Goal: Transaction & Acquisition: Download file/media

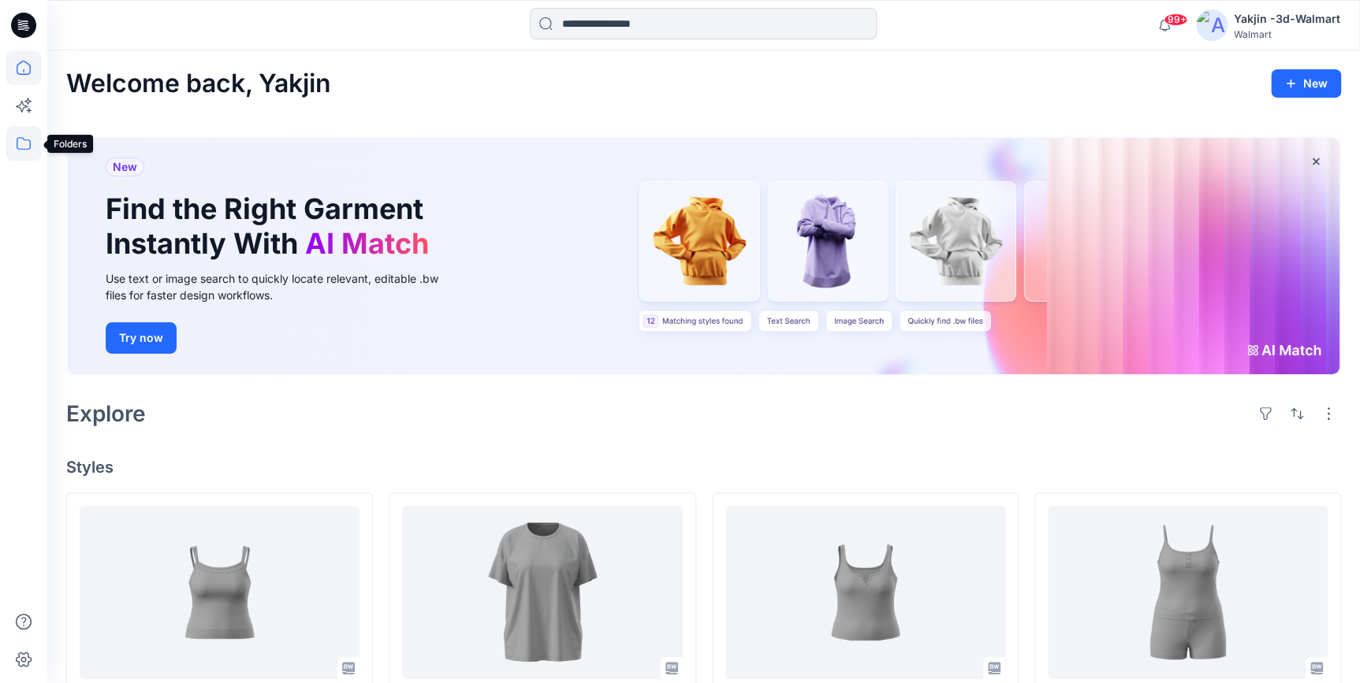
click at [37, 150] on icon at bounding box center [23, 143] width 35 height 35
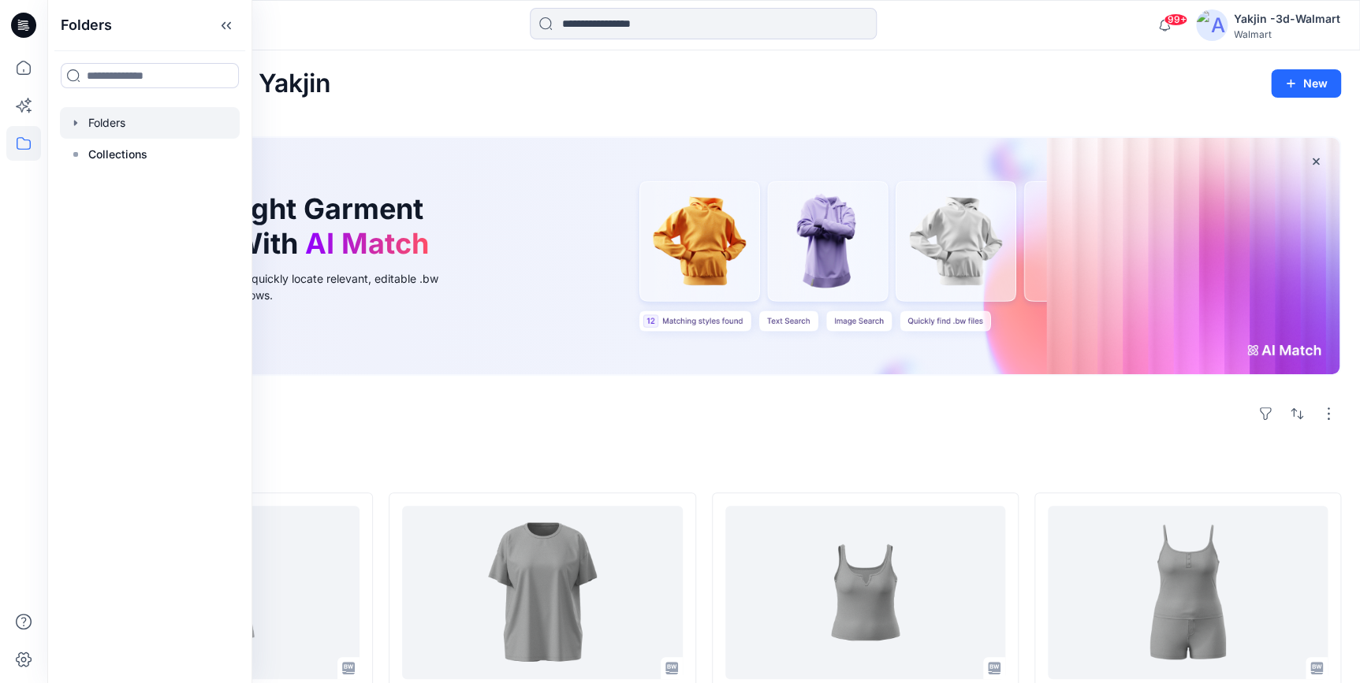
click at [90, 121] on div at bounding box center [150, 123] width 180 height 32
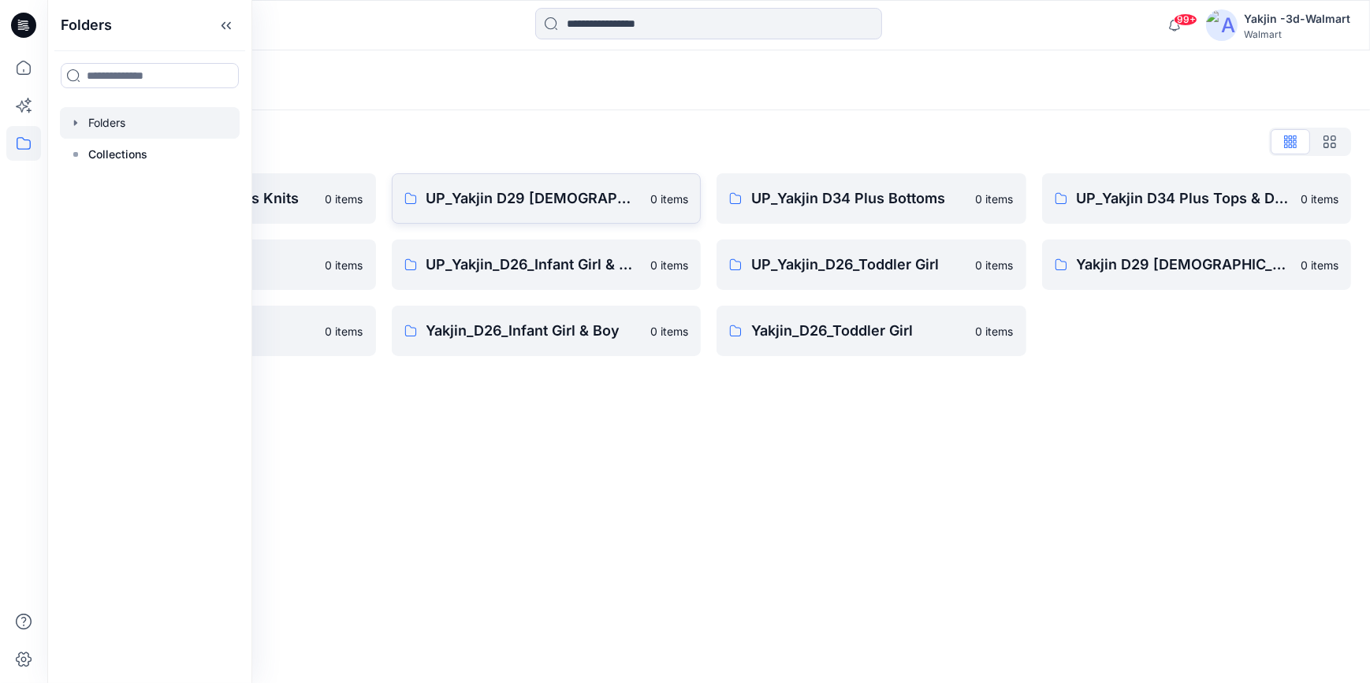
click at [491, 191] on p "UP_Yakjin D29 [DEMOGRAPHIC_DATA] Sleep" at bounding box center [533, 199] width 215 height 22
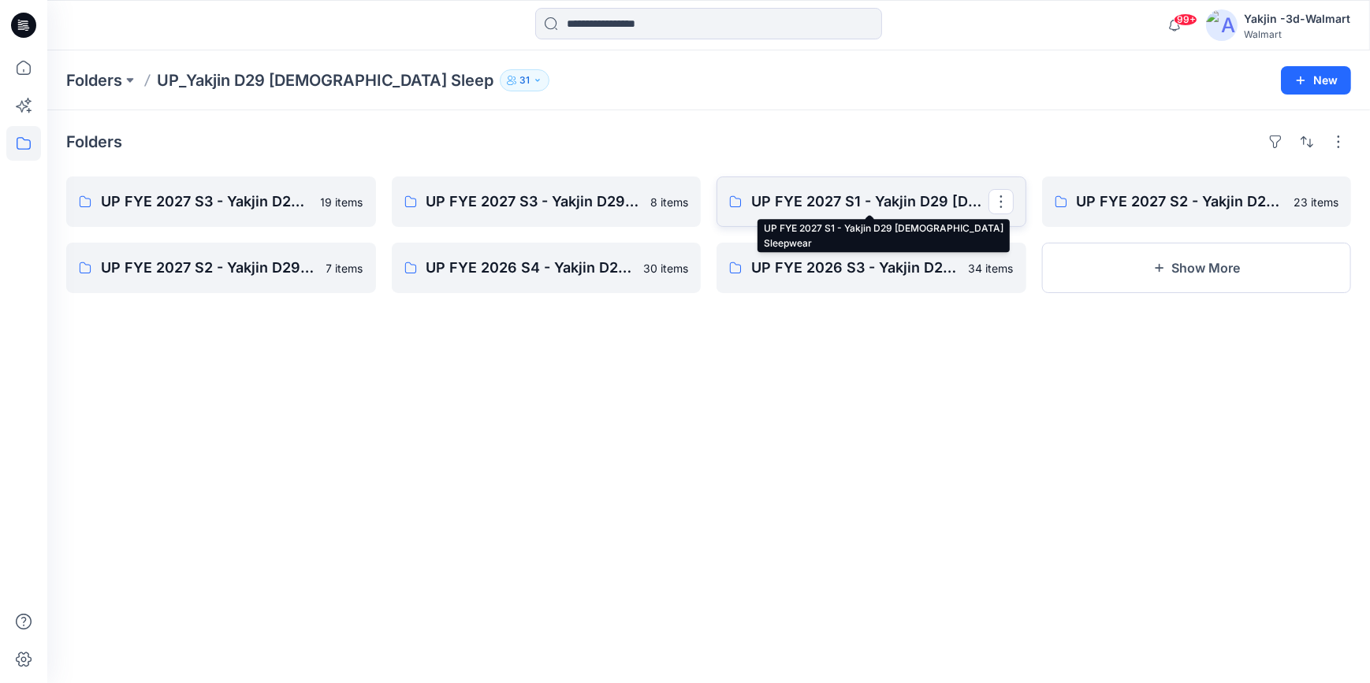
click at [840, 199] on p "UP FYE 2027 S1 - Yakjin D29 [DEMOGRAPHIC_DATA] Sleepwear" at bounding box center [869, 202] width 237 height 22
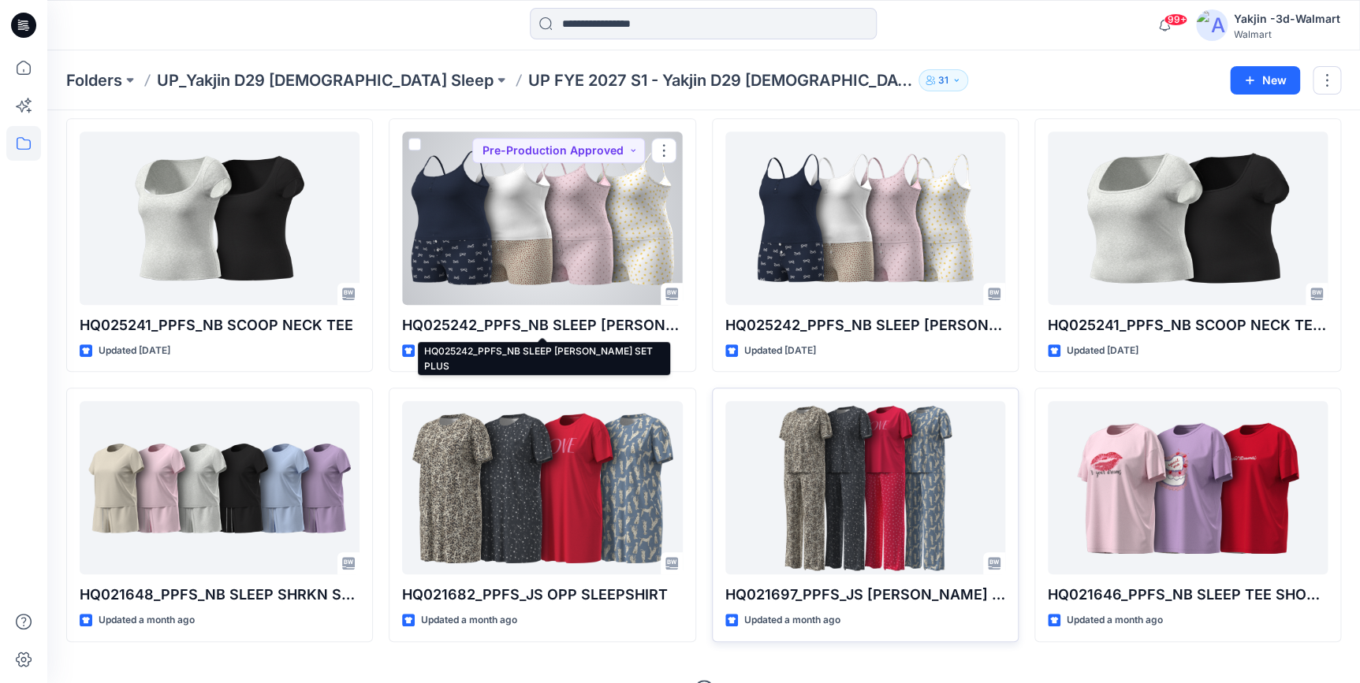
scroll to position [362, 0]
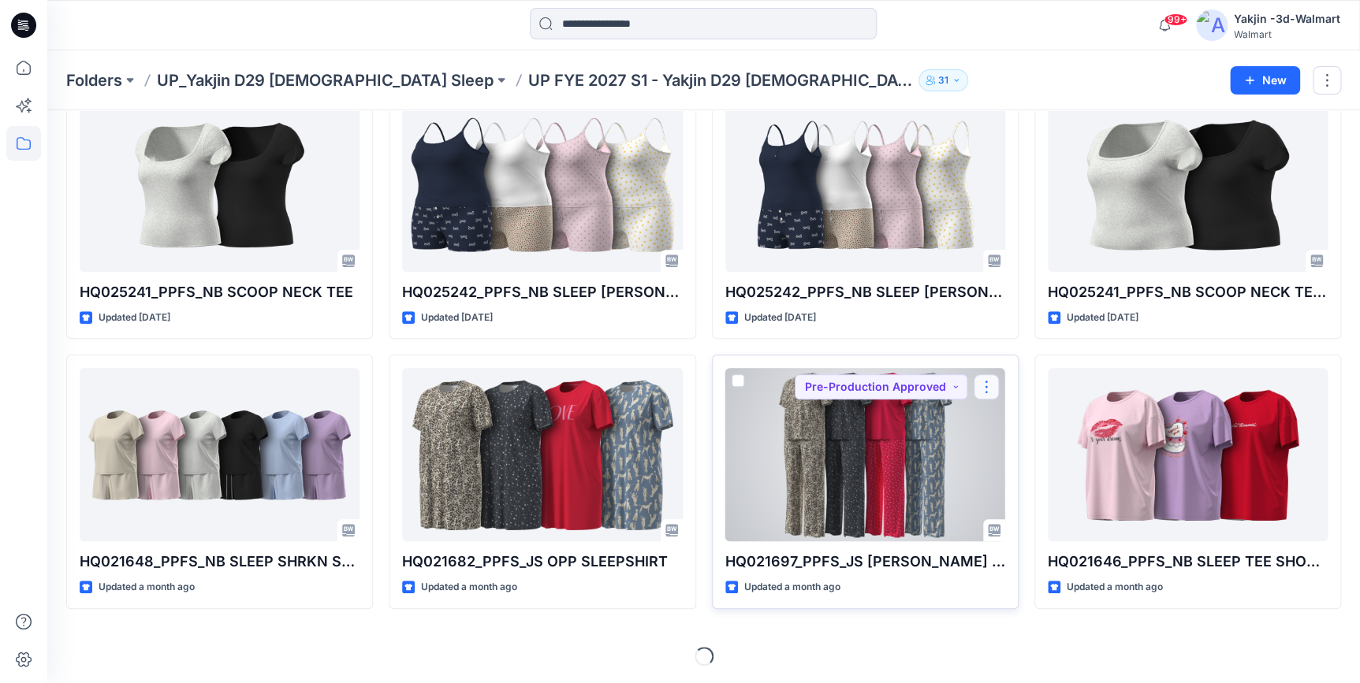
click at [991, 381] on button "button" at bounding box center [985, 386] width 25 height 25
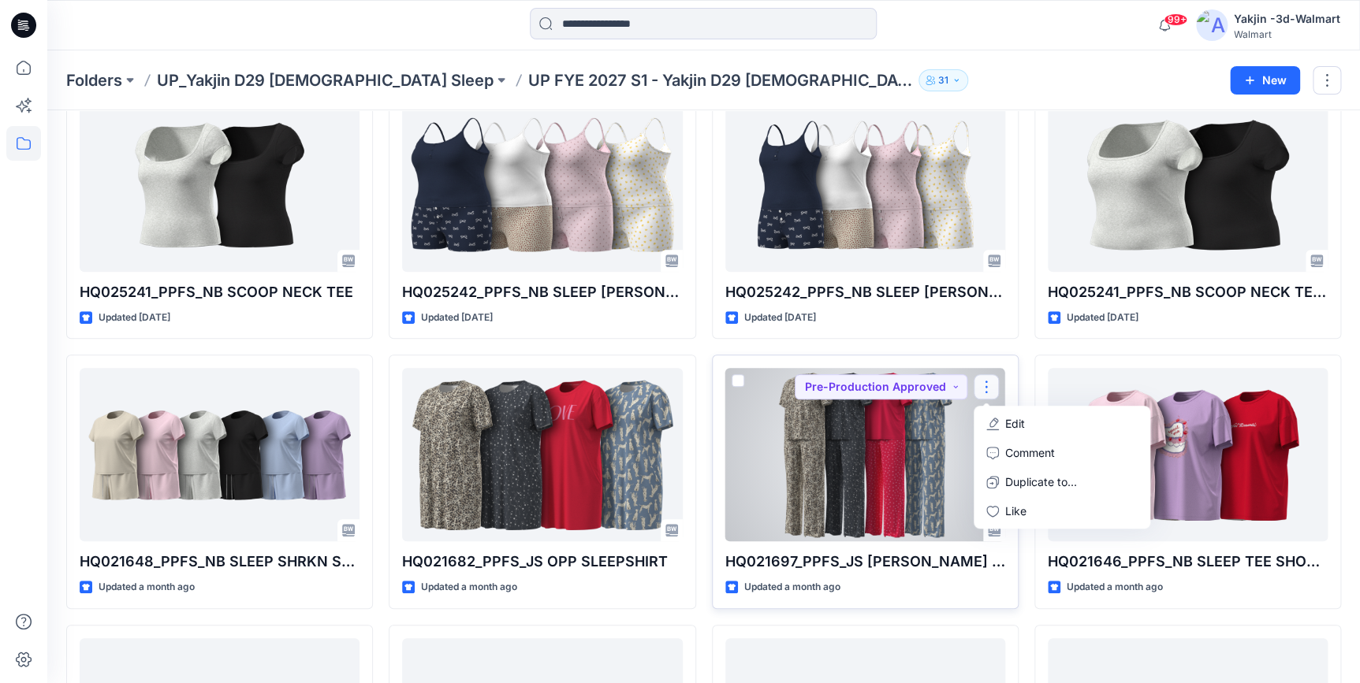
click at [930, 460] on div at bounding box center [865, 454] width 280 height 173
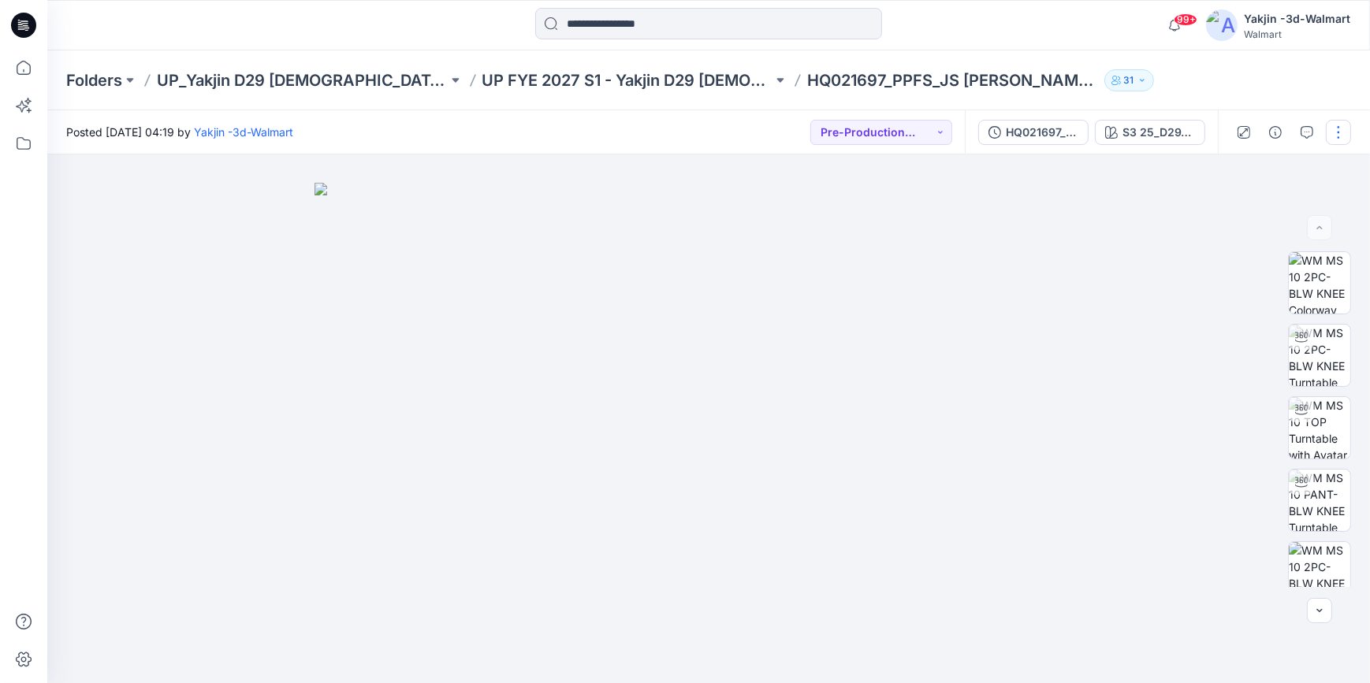
click at [1343, 125] on button "button" at bounding box center [1338, 132] width 25 height 25
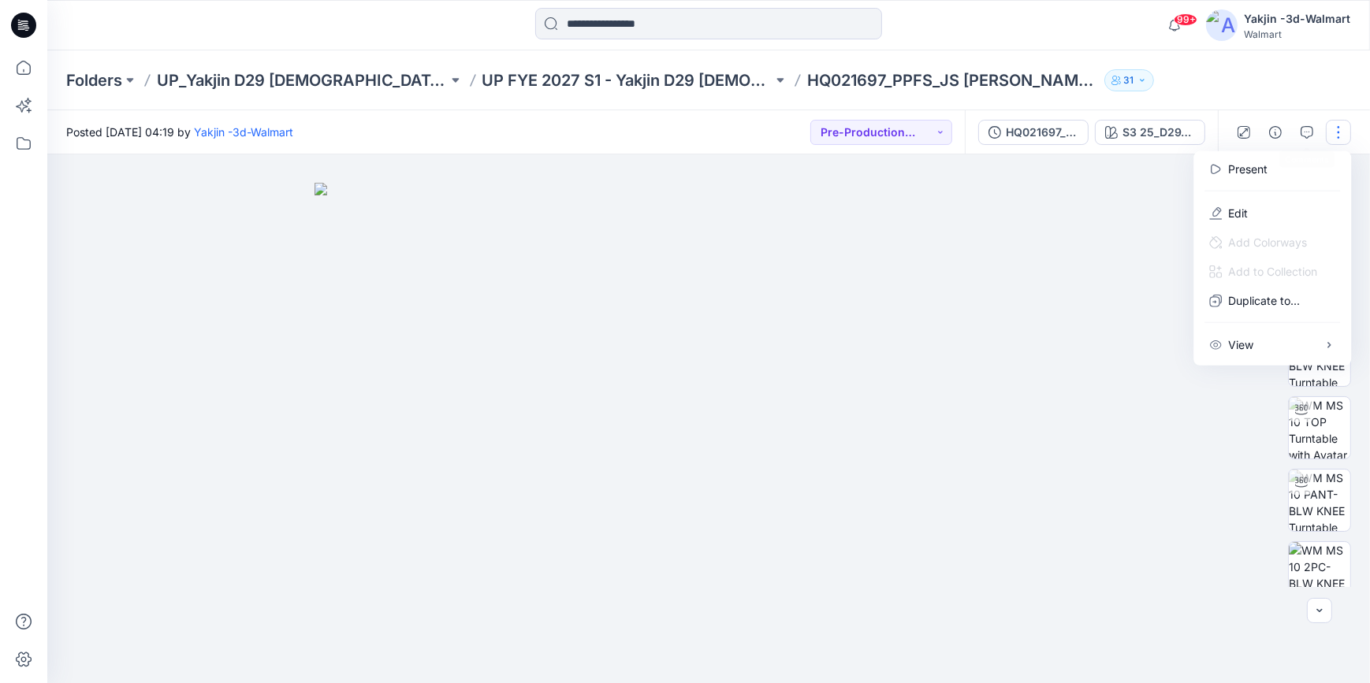
click at [1143, 221] on div at bounding box center [708, 418] width 1323 height 529
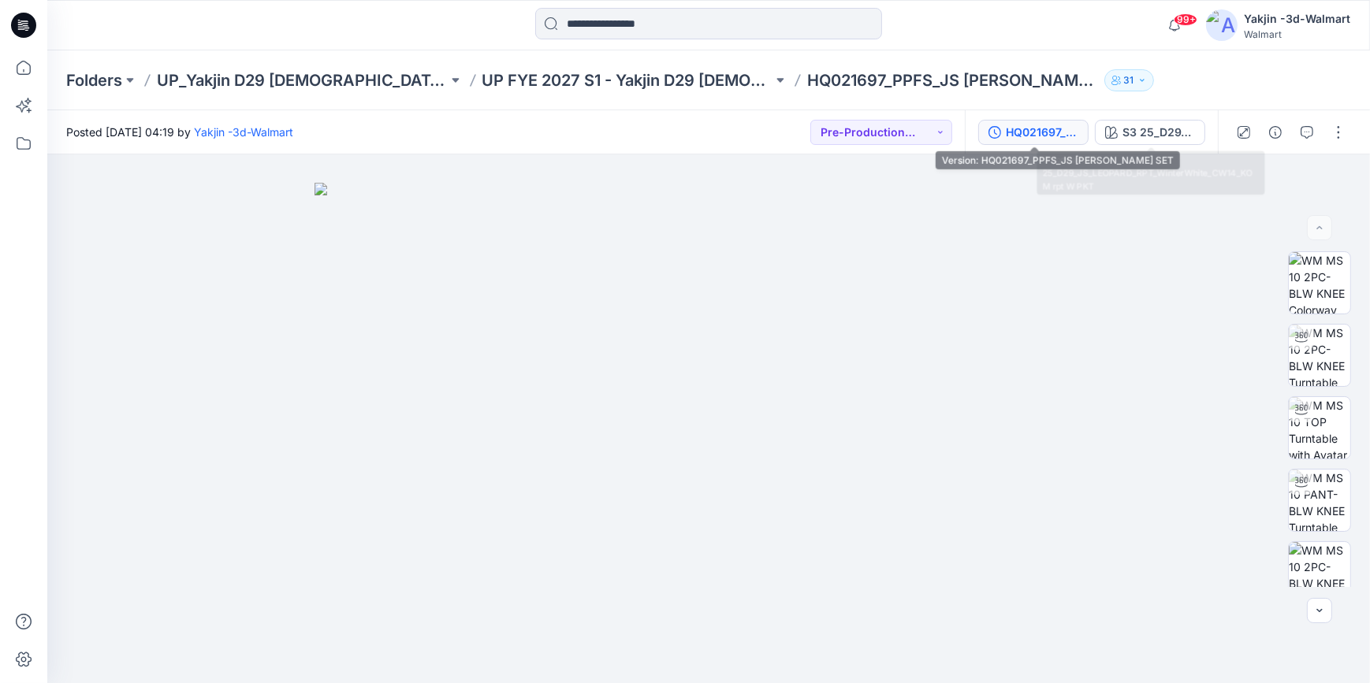
click at [1050, 134] on div "HQ021697_PPFS_JS [PERSON_NAME] SET" at bounding box center [1042, 132] width 73 height 17
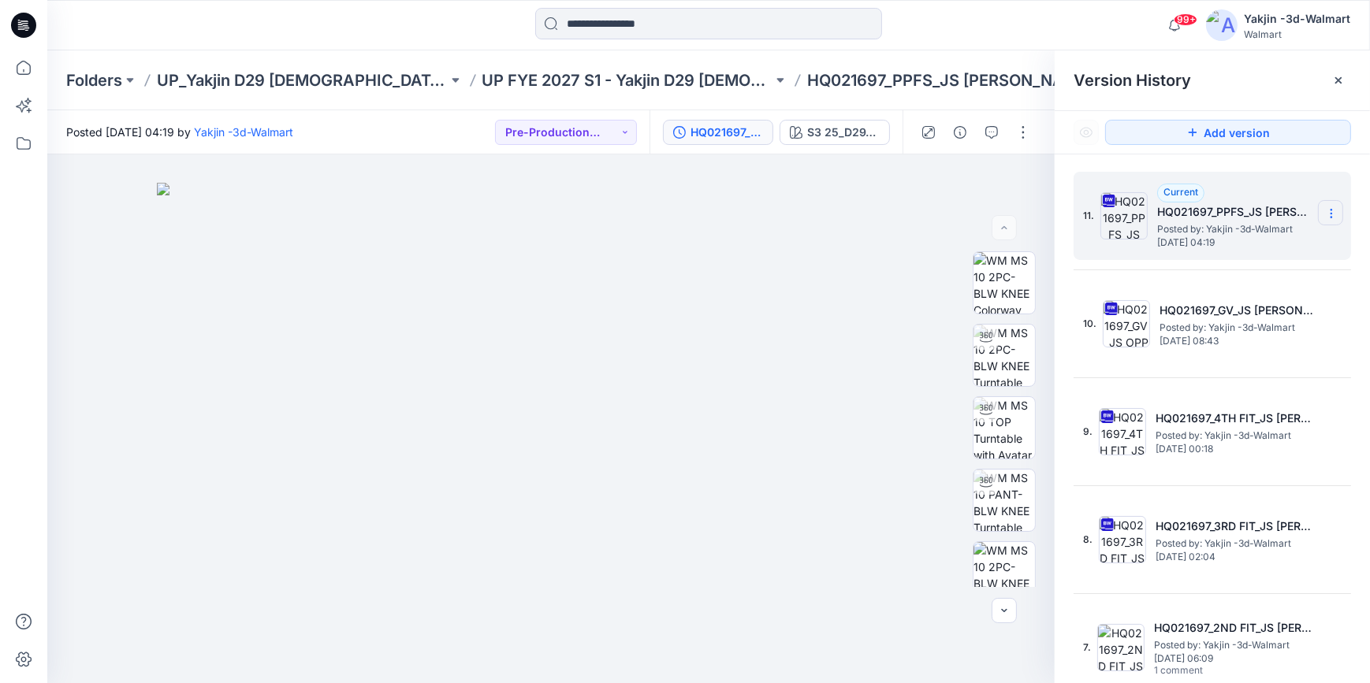
click at [1330, 214] on icon at bounding box center [1330, 214] width 1 height 1
click at [1281, 257] on div "Download Source BW File" at bounding box center [1246, 245] width 183 height 32
